Goal: Obtain resource: Obtain resource

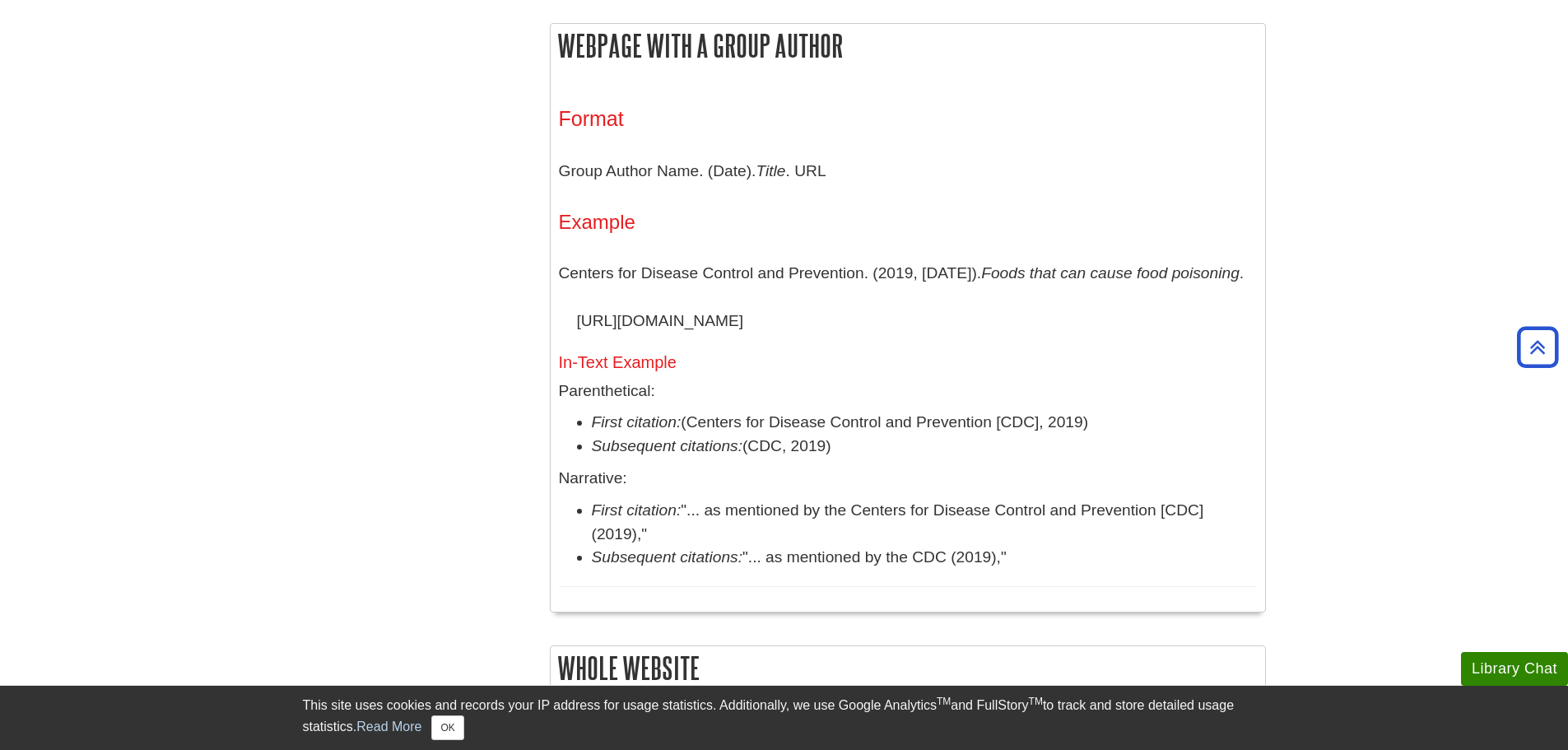
scroll to position [1372, 0]
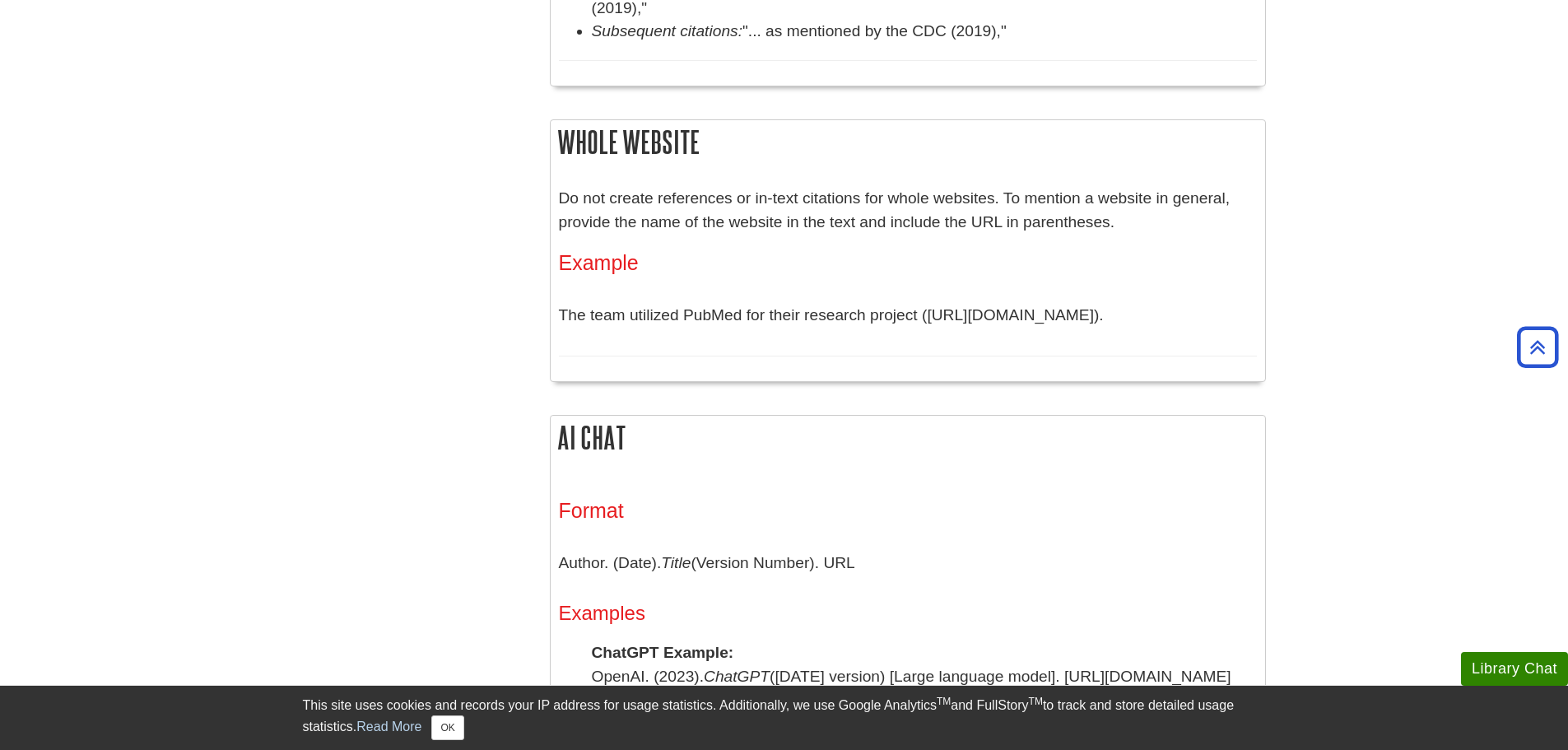
scroll to position [2195, 0]
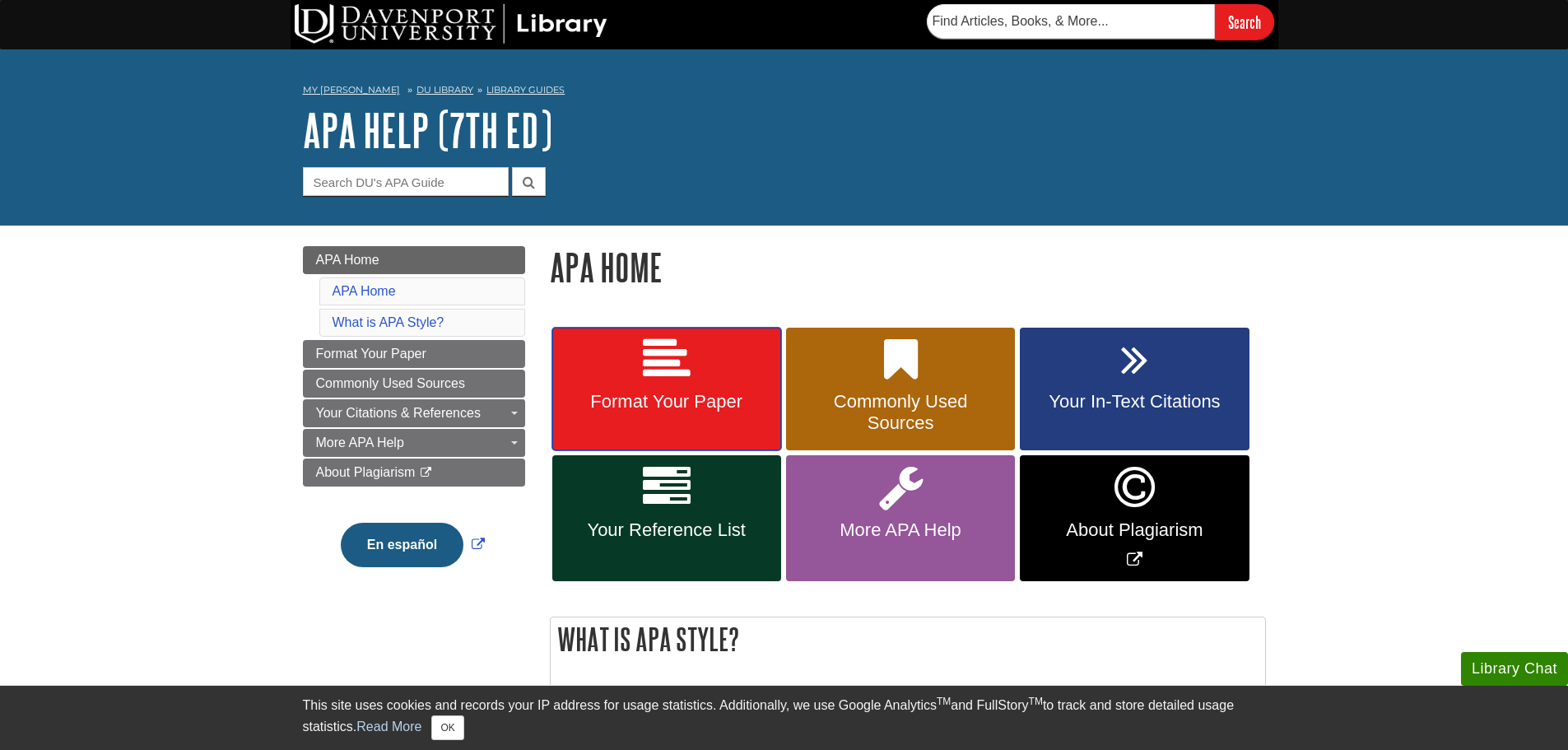
click at [582, 361] on link "Format Your Paper" at bounding box center [667, 389] width 229 height 123
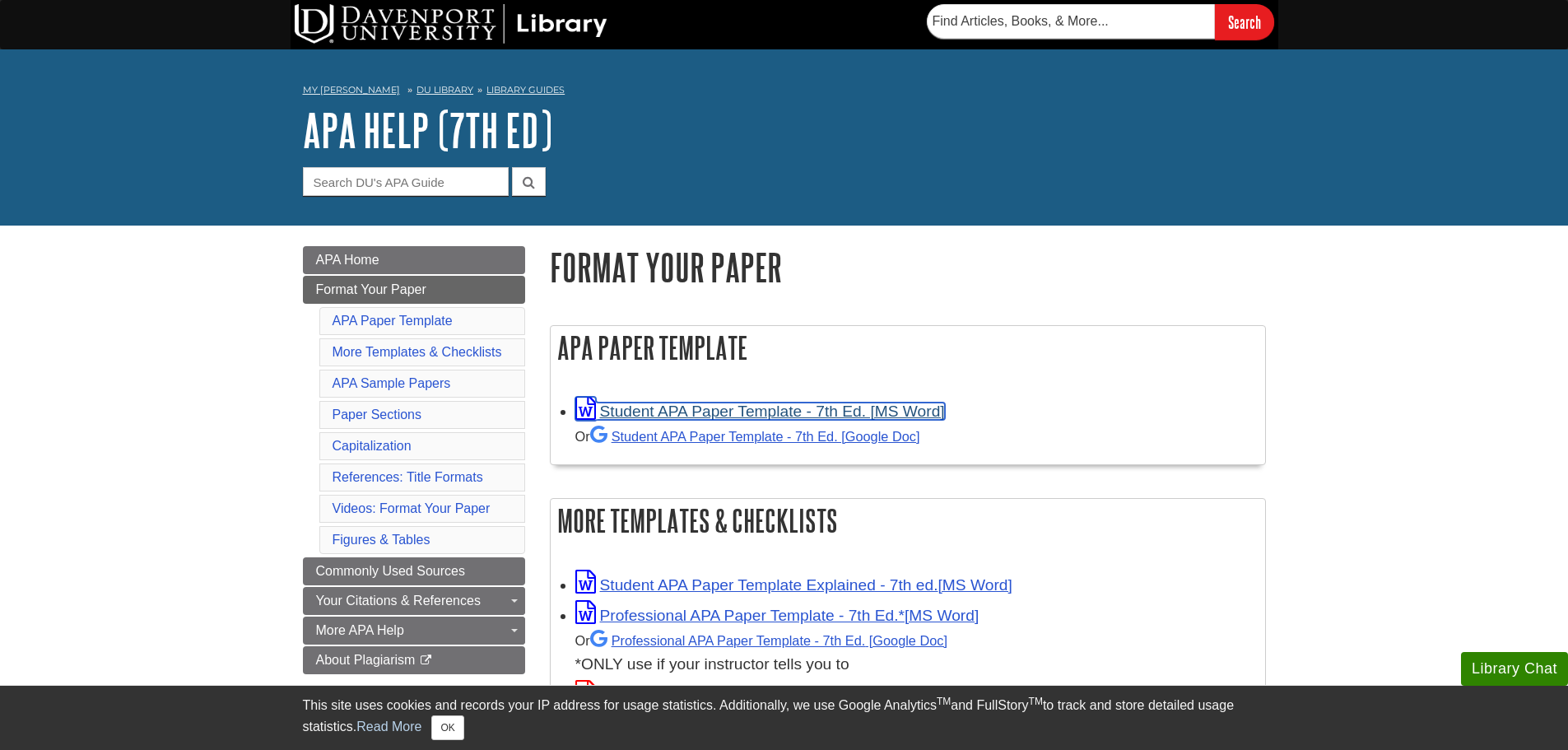
click at [672, 411] on link "Student APA Paper Template - 7th Ed. [MS Word]" at bounding box center [760, 411] width 370 height 17
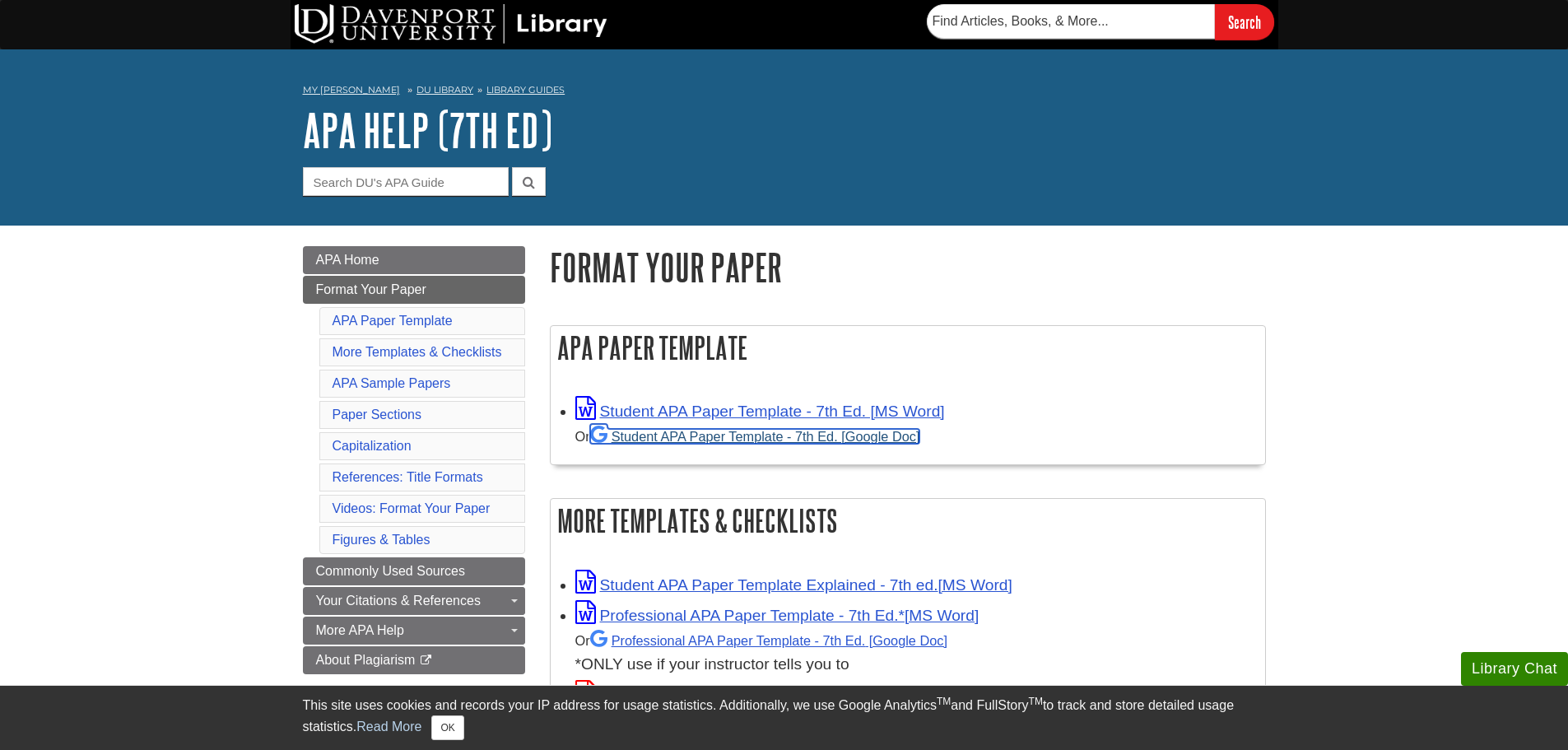
click at [673, 429] on link "Student APA Paper Template - 7th Ed. [Google Doc]" at bounding box center [755, 435] width 330 height 14
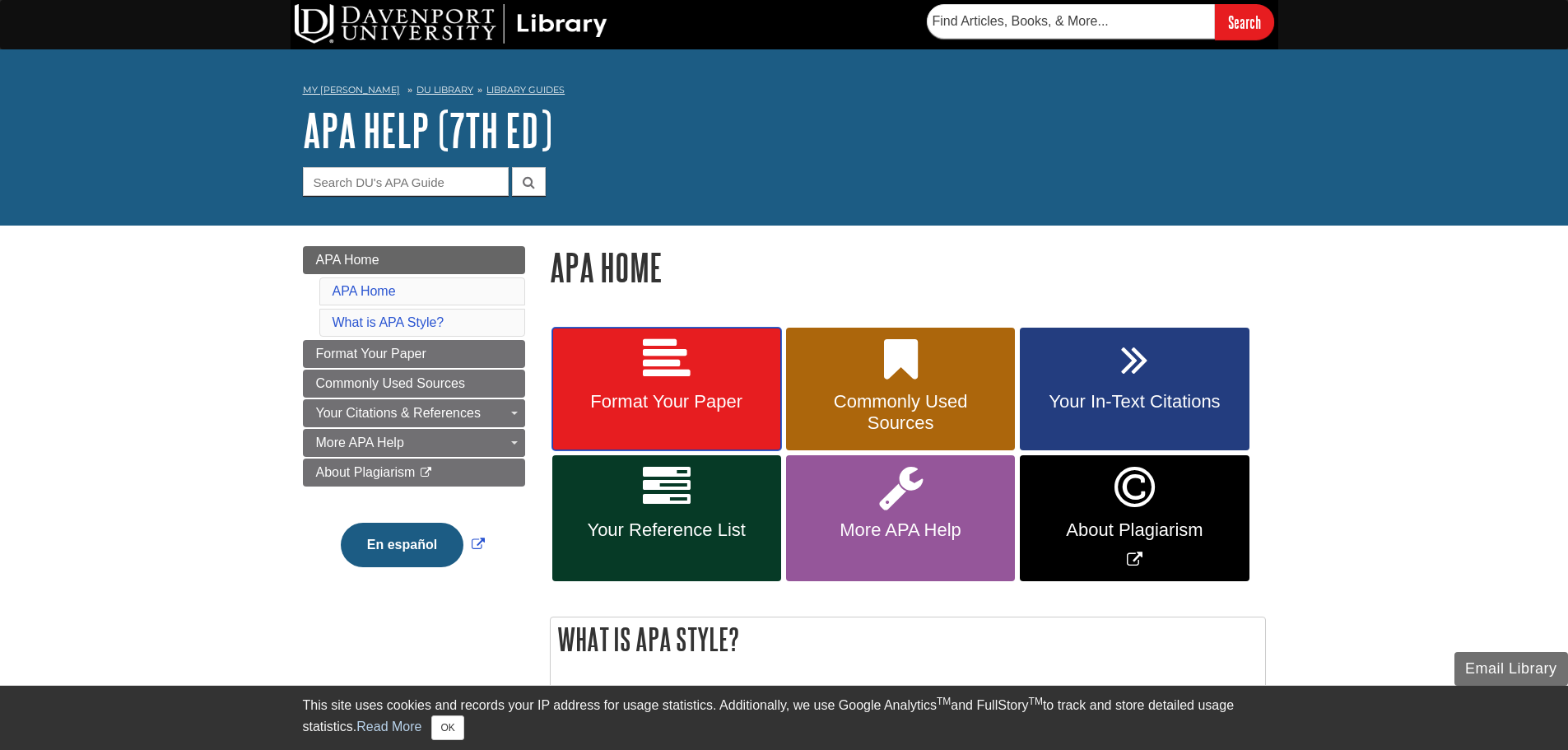
click at [663, 376] on icon at bounding box center [667, 360] width 48 height 48
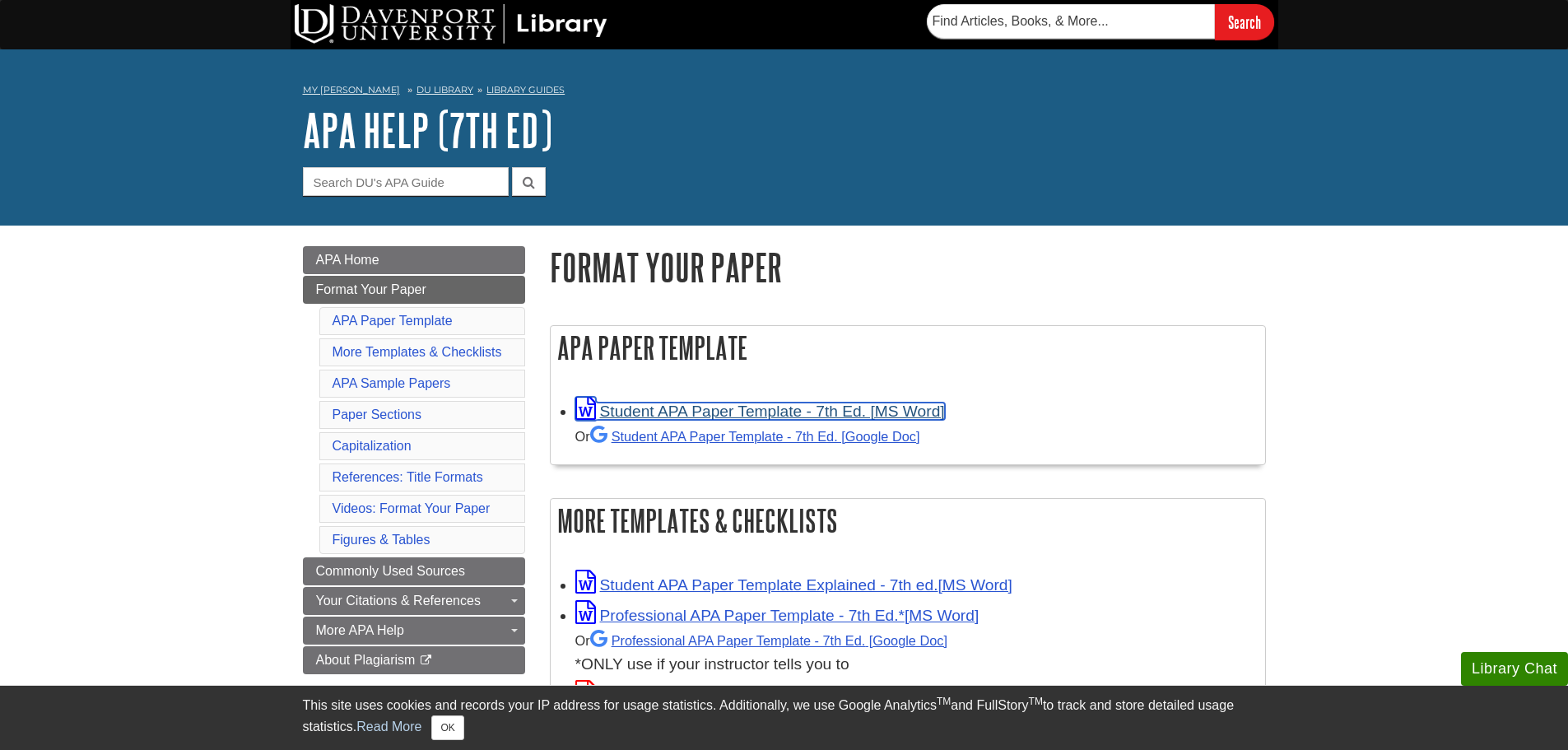
click at [679, 416] on link "Student APA Paper Template - 7th Ed. [MS Word]" at bounding box center [760, 411] width 370 height 17
